Goal: Navigation & Orientation: Find specific page/section

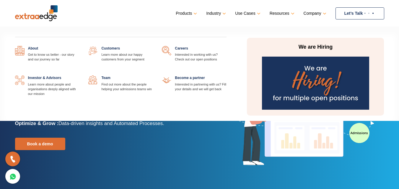
click at [79, 46] on link at bounding box center [79, 46] width 0 height 0
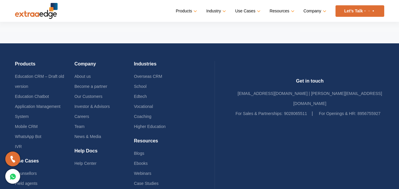
scroll to position [1328, 0]
